Goal: Navigation & Orientation: Find specific page/section

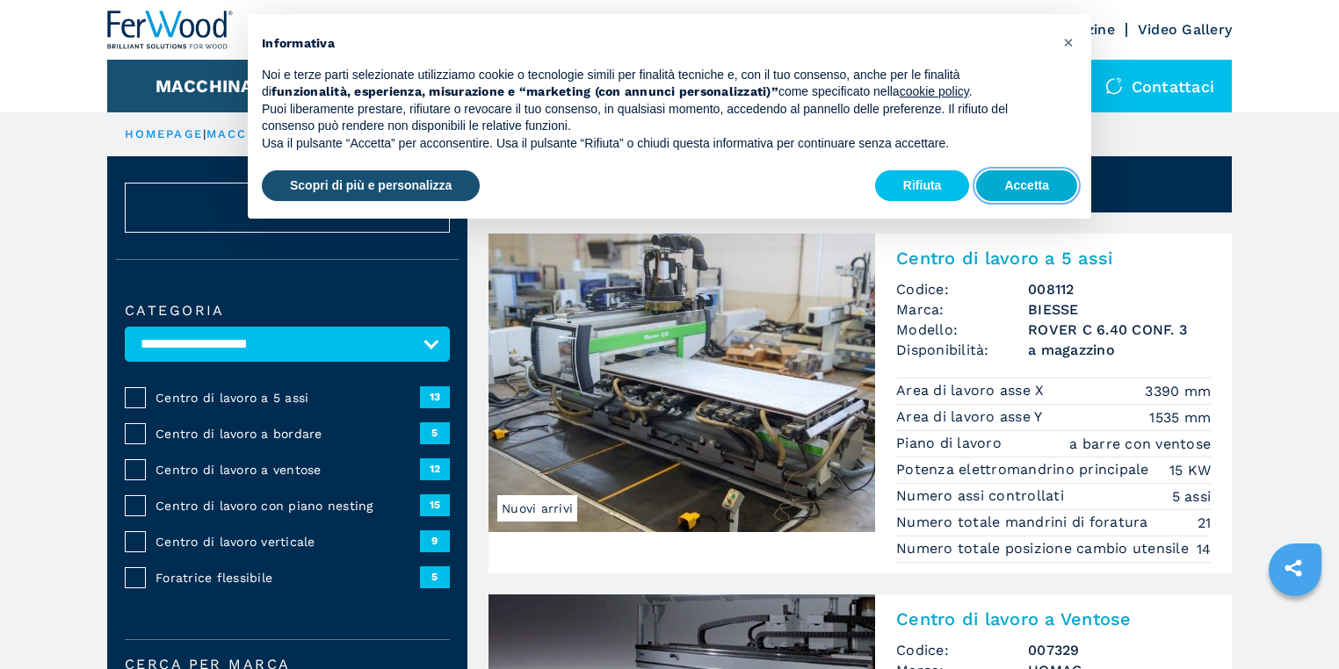
click at [1026, 193] on button "Accetta" at bounding box center [1026, 186] width 101 height 32
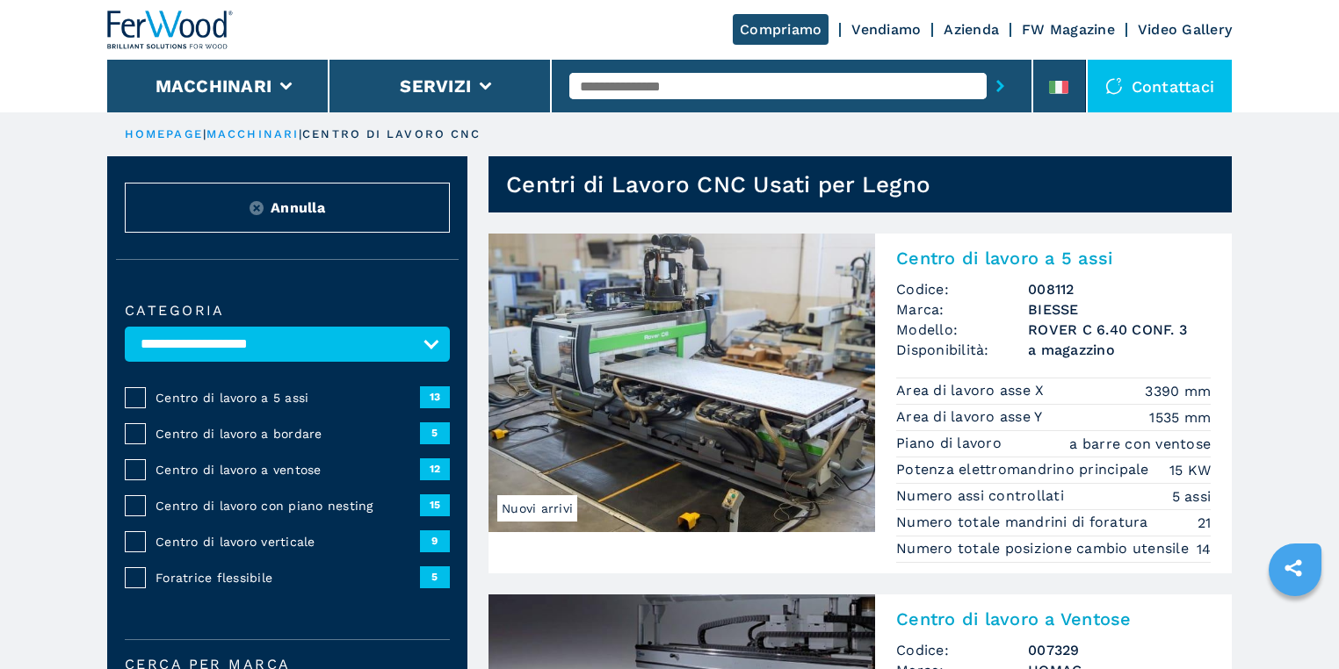
click at [283, 395] on span "Centro di lavoro a 5 assi" at bounding box center [287, 398] width 264 height 18
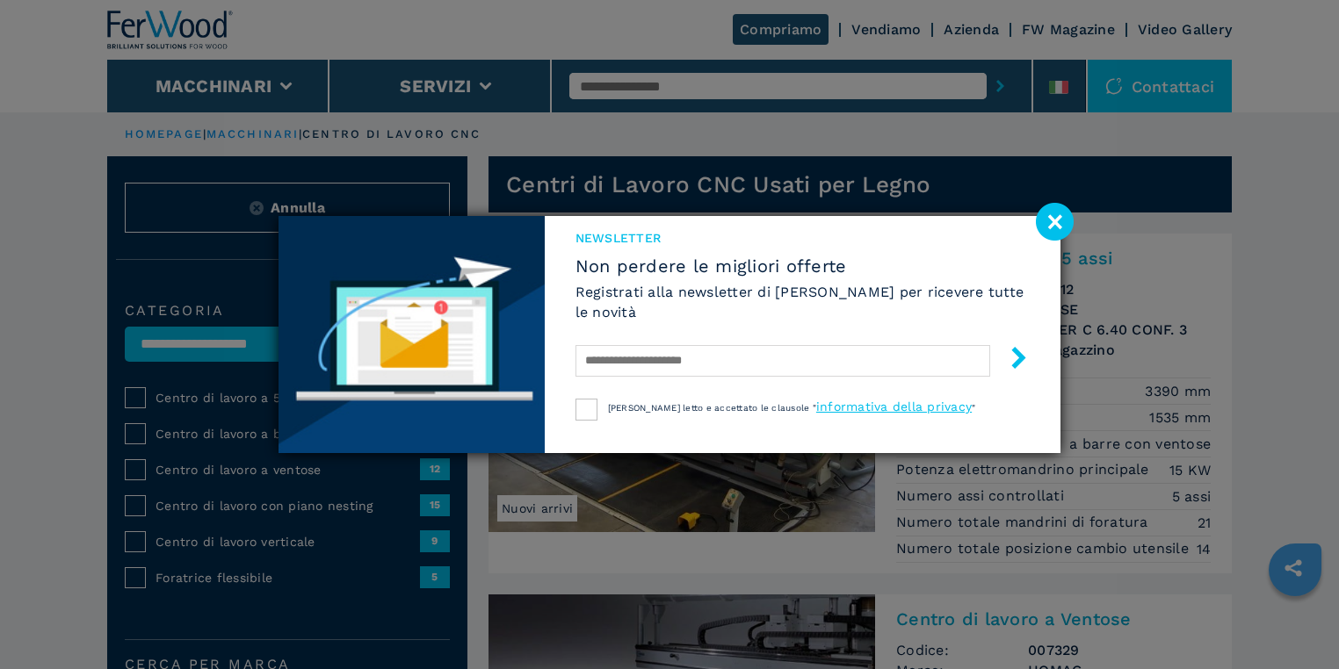
click at [1047, 219] on image at bounding box center [1055, 222] width 38 height 38
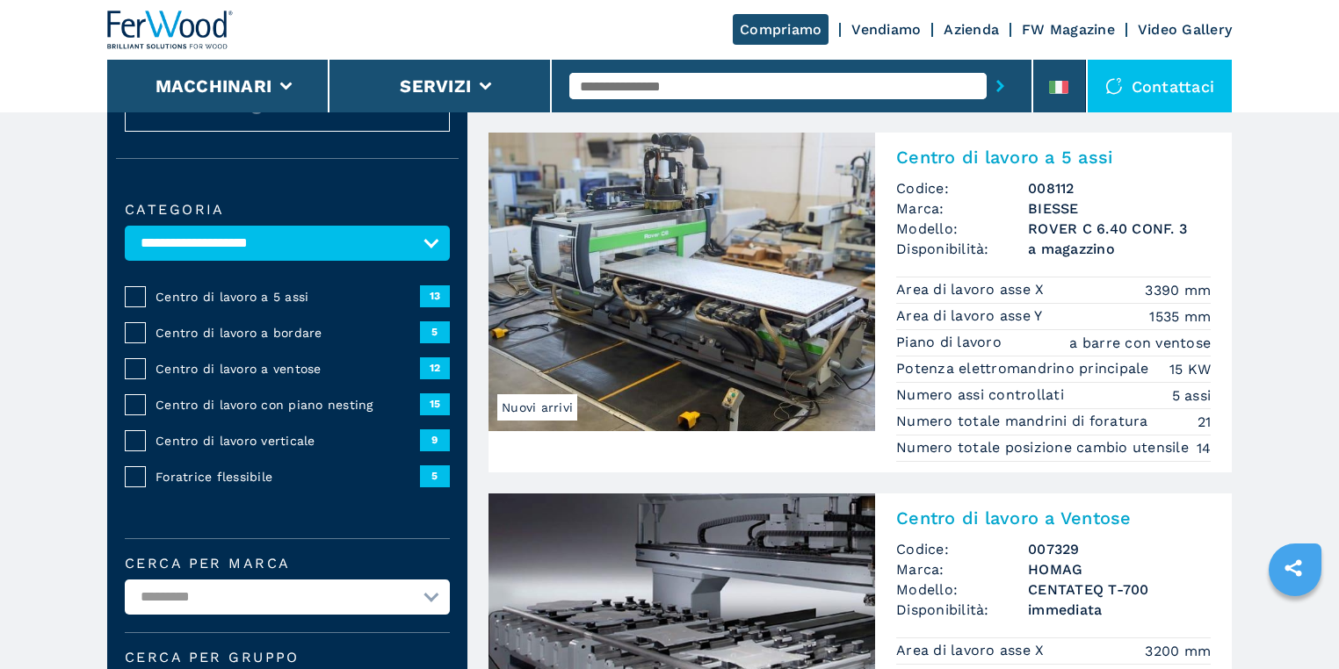
scroll to position [211, 0]
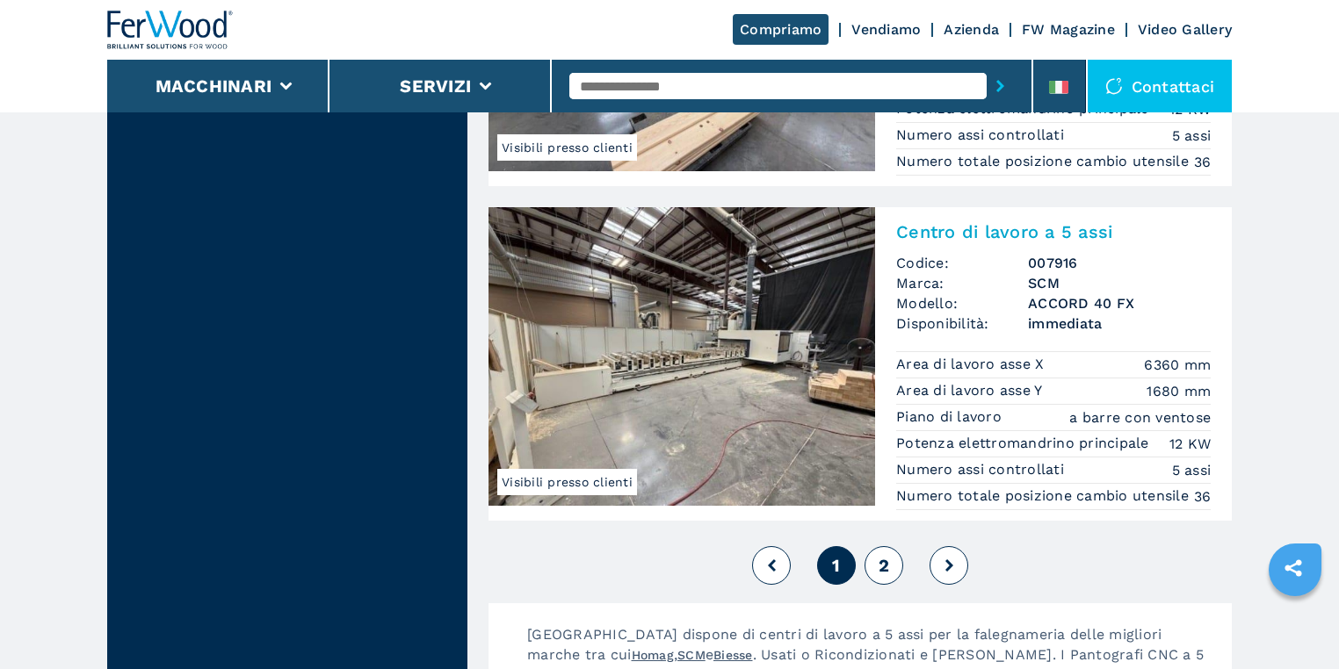
scroll to position [4216, 0]
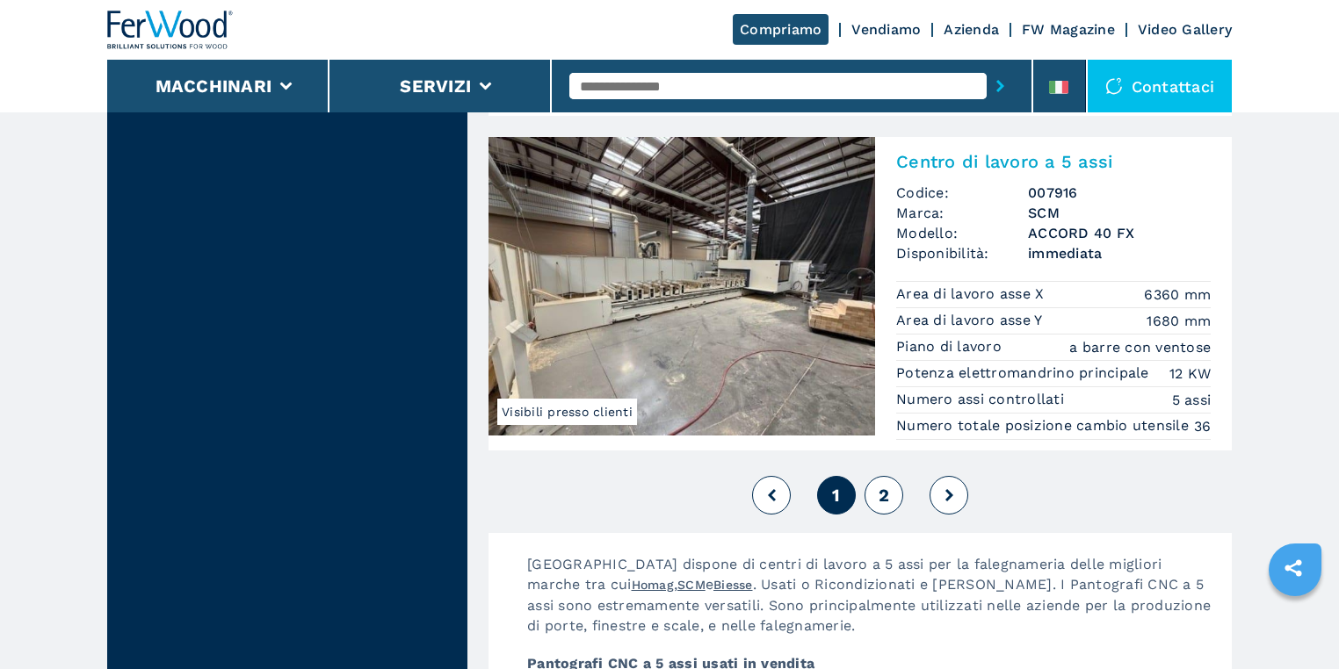
click at [889, 491] on button "2" at bounding box center [883, 495] width 39 height 39
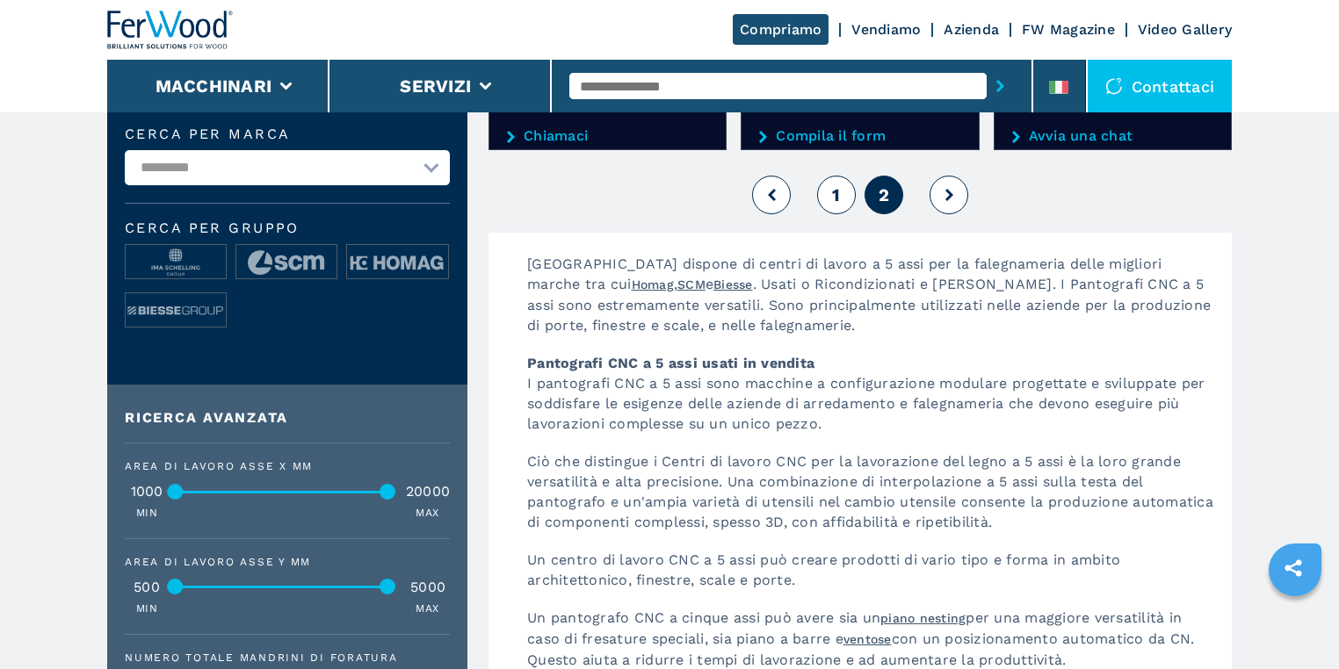
scroll to position [562, 0]
